Goal: Find contact information: Find contact information

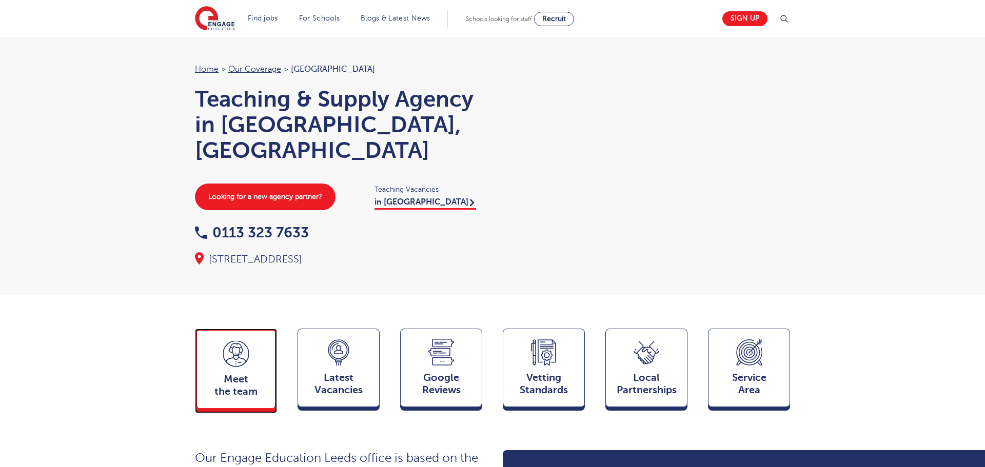
click at [229, 349] on div "Meet the team Team" at bounding box center [236, 369] width 82 height 80
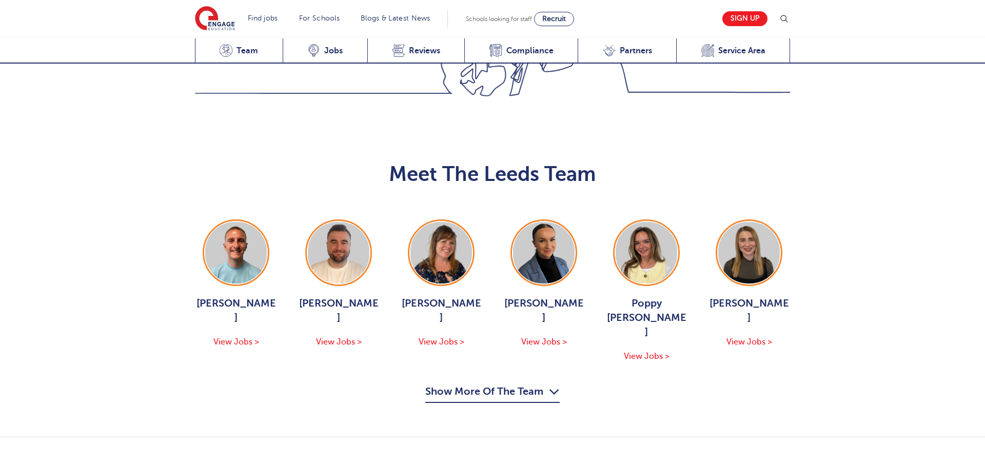
scroll to position [1120, 0]
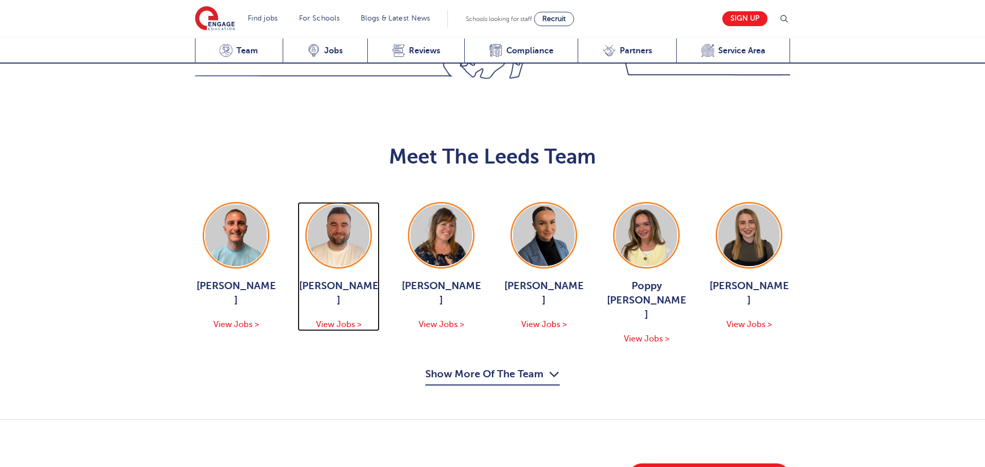
click at [350, 205] on img at bounding box center [339, 236] width 62 height 62
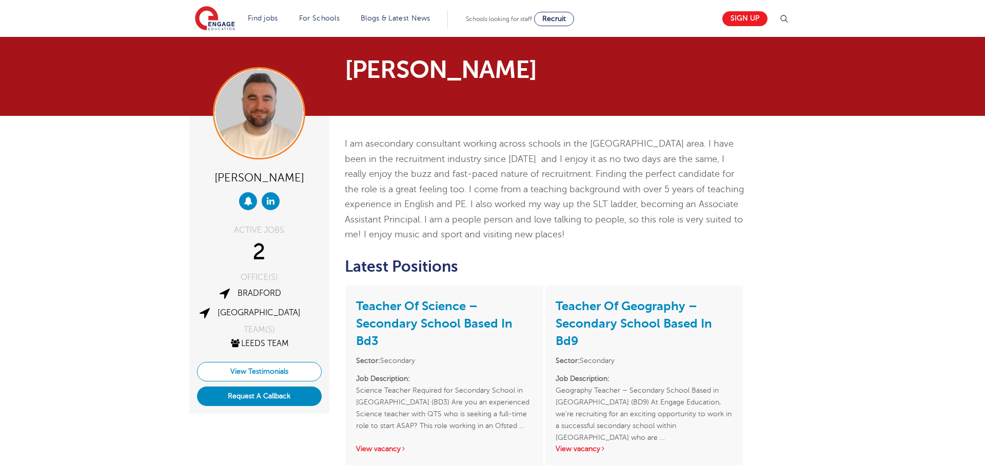
click at [266, 365] on link "View Testimonials" at bounding box center [259, 371] width 125 height 19
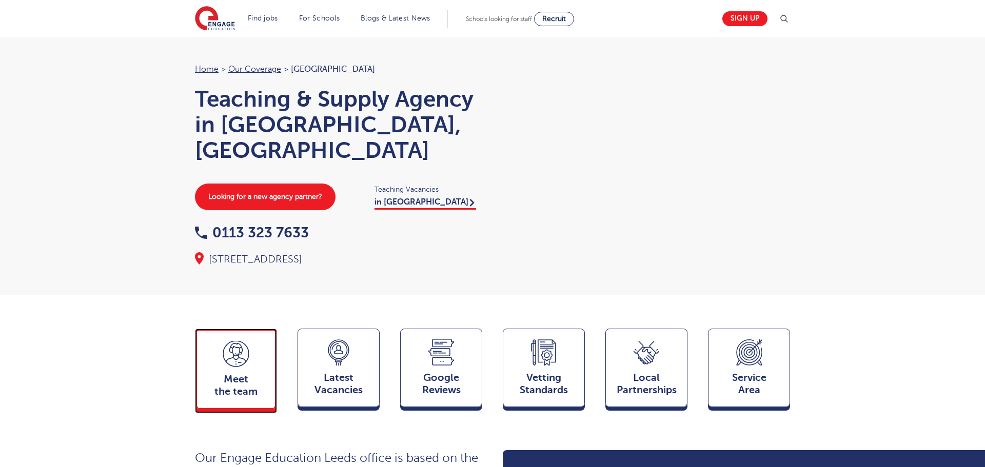
click at [247, 347] on icon at bounding box center [236, 354] width 26 height 26
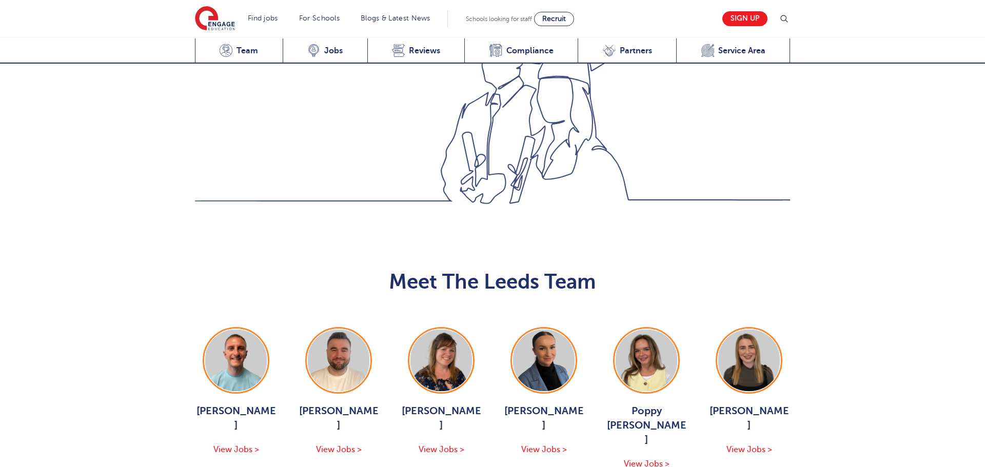
scroll to position [1120, 0]
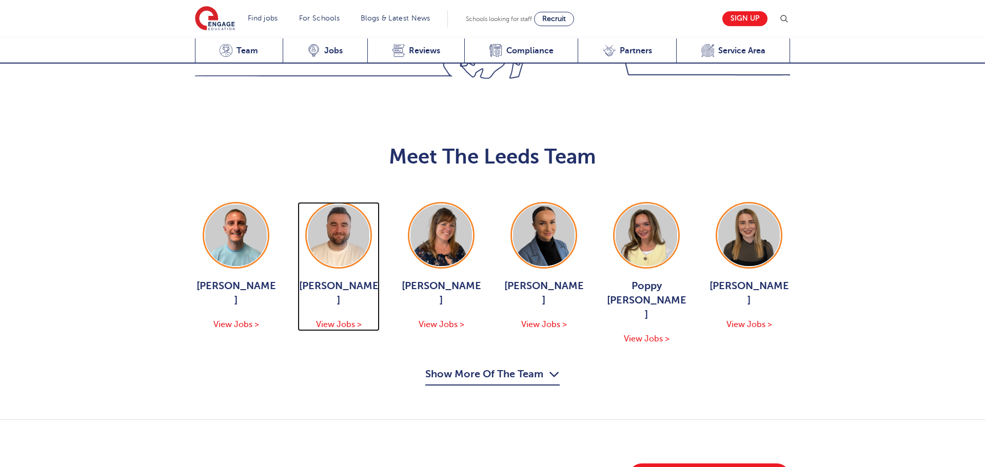
click at [333, 205] on img at bounding box center [339, 236] width 62 height 62
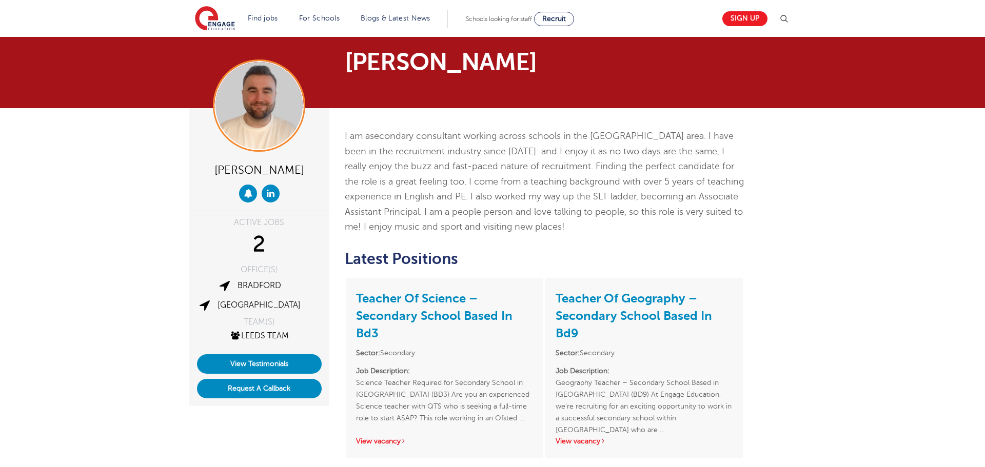
scroll to position [6, 0]
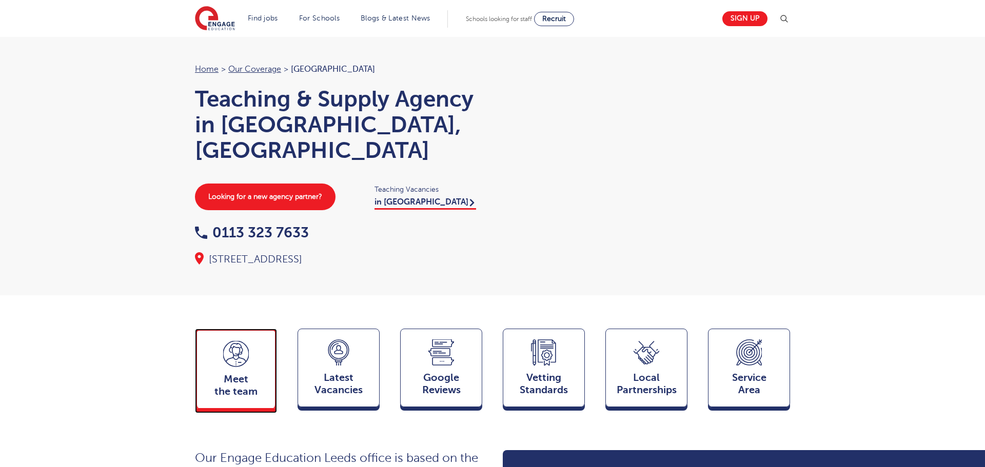
click at [222, 373] on span "Meet the team" at bounding box center [236, 385] width 68 height 25
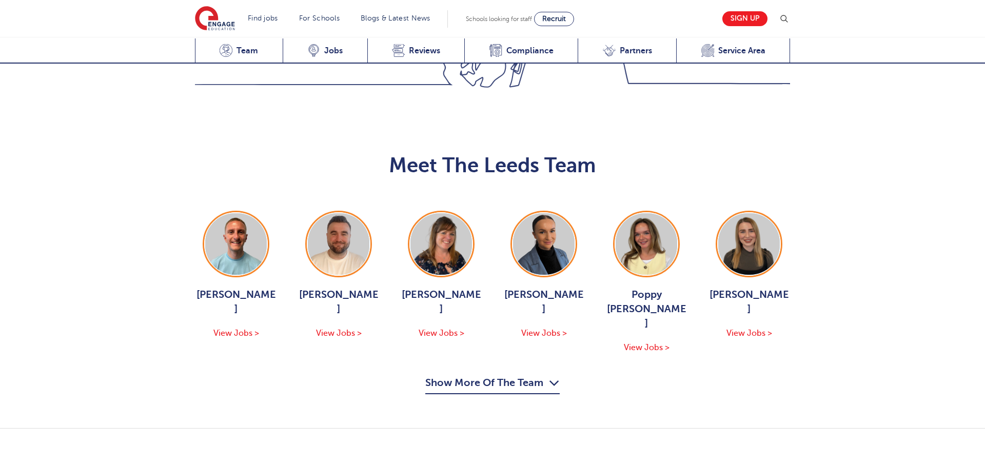
scroll to position [1120, 0]
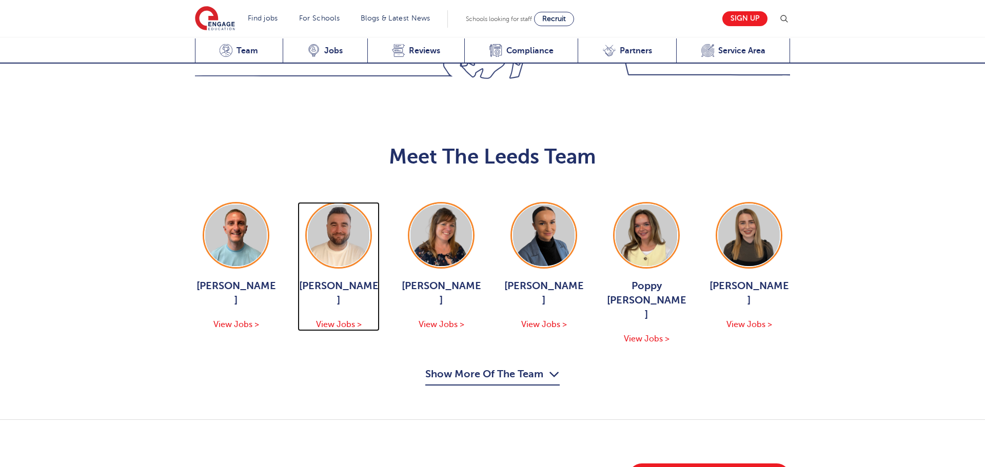
click at [328, 205] on img at bounding box center [339, 236] width 62 height 62
